Goal: Find specific page/section: Find specific page/section

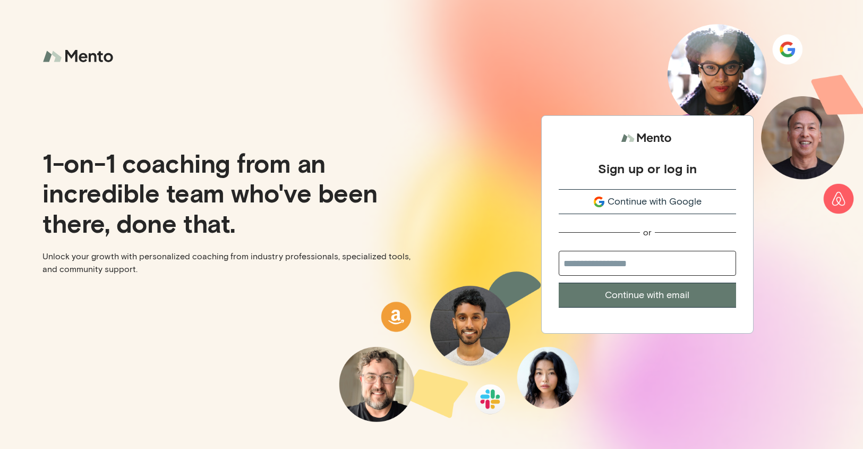
click at [634, 197] on span "Continue with Google" at bounding box center [655, 201] width 94 height 14
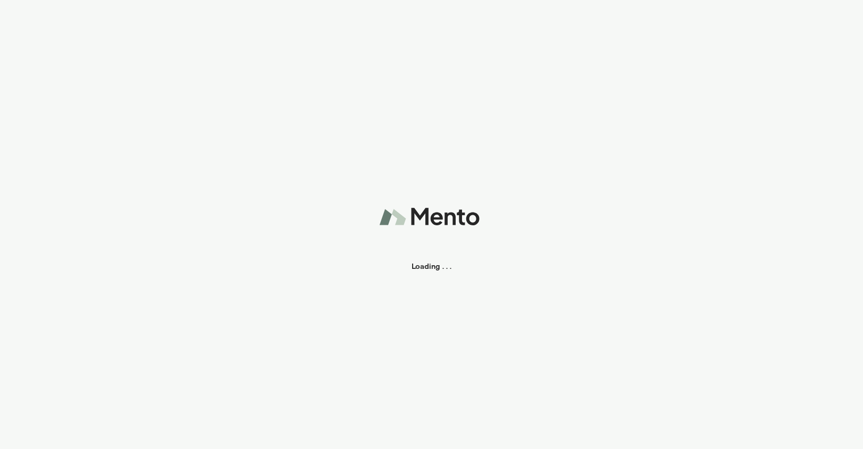
click at [642, 205] on div "Loading . . ." at bounding box center [431, 224] width 863 height 449
